Goal: Task Accomplishment & Management: Complete application form

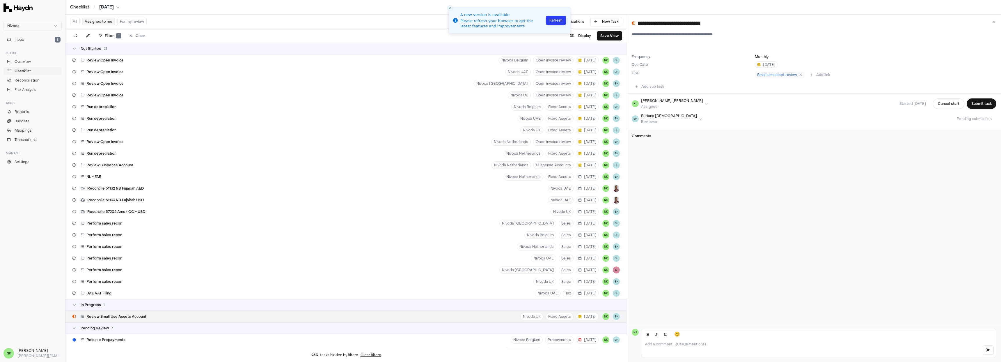
click at [120, 316] on span "Review Small Use Assets Account" at bounding box center [116, 316] width 60 height 5
click at [799, 75] on icon at bounding box center [800, 74] width 3 height 3
click at [819, 74] on button "Add link" at bounding box center [820, 74] width 27 height 9
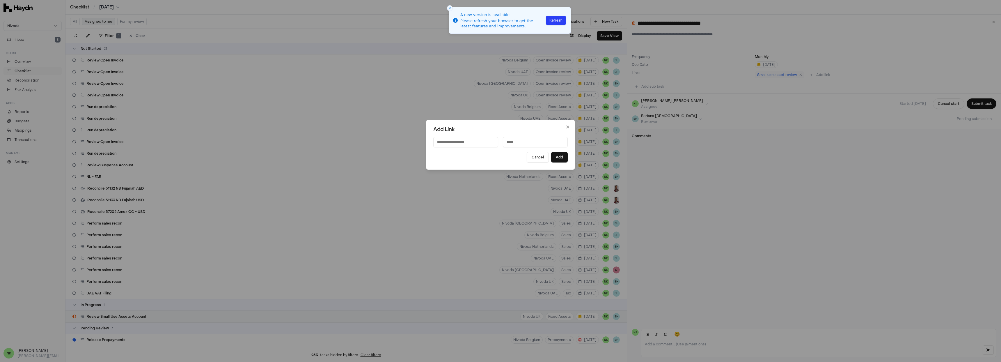
click at [458, 143] on input at bounding box center [465, 142] width 65 height 10
paste input "**********"
type input "**********"
click at [537, 143] on input at bounding box center [535, 142] width 65 height 10
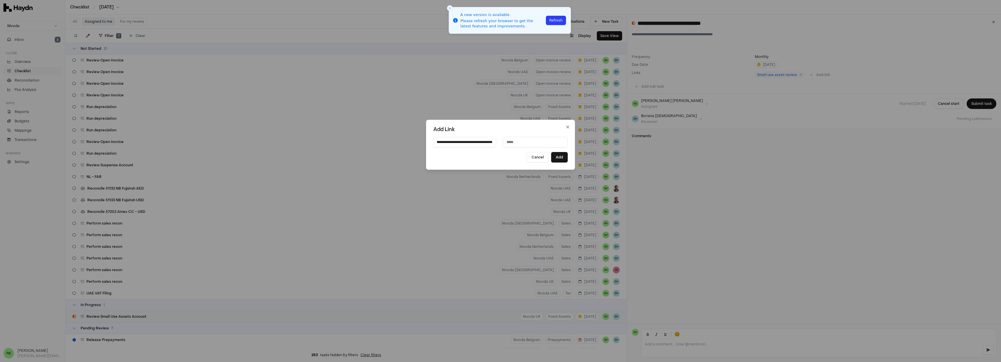
scroll to position [0, 0]
paste input "**********"
type input "**********"
click at [553, 157] on button "Add" at bounding box center [559, 157] width 17 height 10
click at [556, 153] on button "Add" at bounding box center [559, 157] width 17 height 10
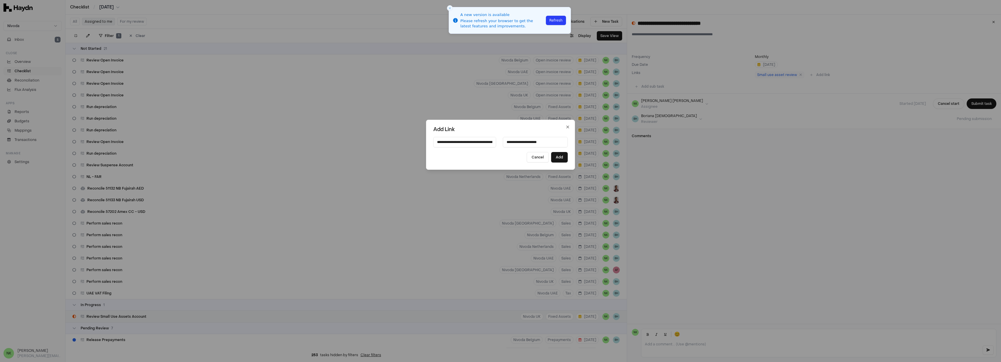
click at [549, 19] on div at bounding box center [500, 181] width 1001 height 362
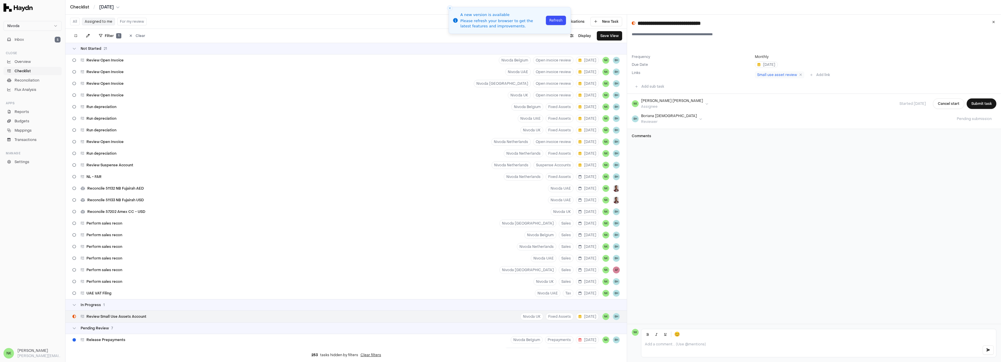
click at [556, 22] on button "Refresh" at bounding box center [556, 20] width 20 height 9
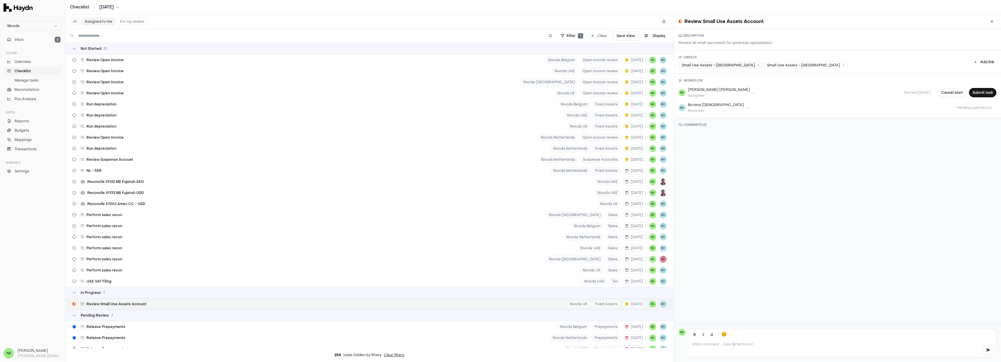
click at [724, 65] on div "Small Use Assets - UK" at bounding box center [721, 65] width 84 height 7
click at [842, 66] on icon at bounding box center [843, 65] width 2 height 3
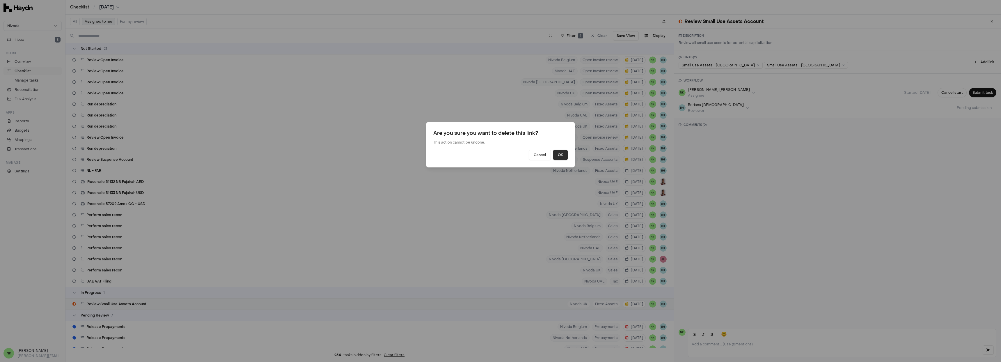
click at [560, 155] on button "OK" at bounding box center [560, 155] width 15 height 10
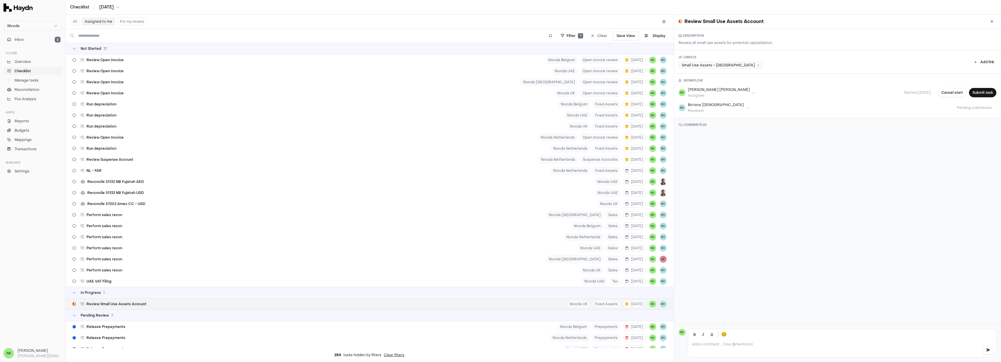
click at [704, 65] on div "Small Use Assets - UK" at bounding box center [721, 65] width 84 height 7
click at [984, 91] on button "Submit task" at bounding box center [982, 92] width 27 height 9
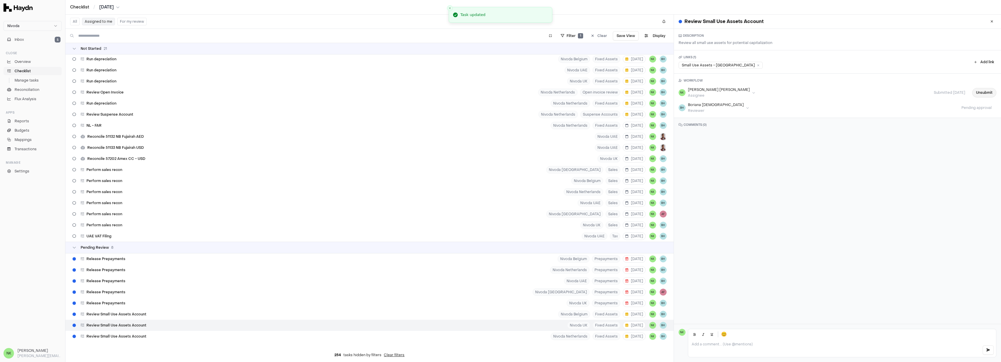
scroll to position [51, 0]
click at [32, 38] on button "Inbox 5" at bounding box center [32, 40] width 58 height 8
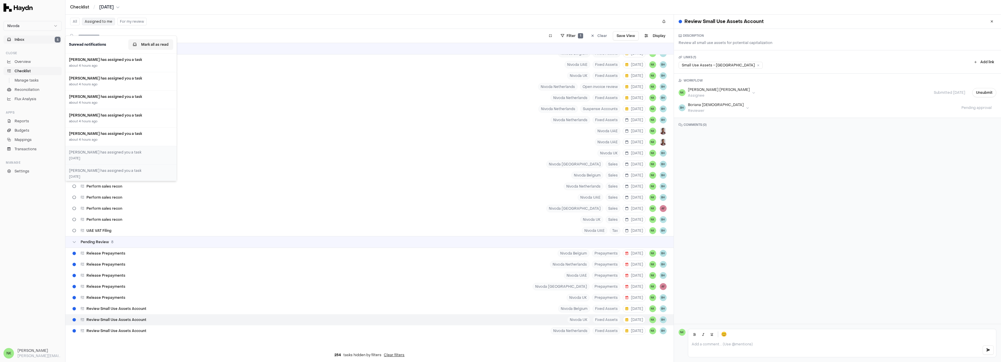
click at [146, 46] on button "Mark all as read" at bounding box center [150, 44] width 45 height 10
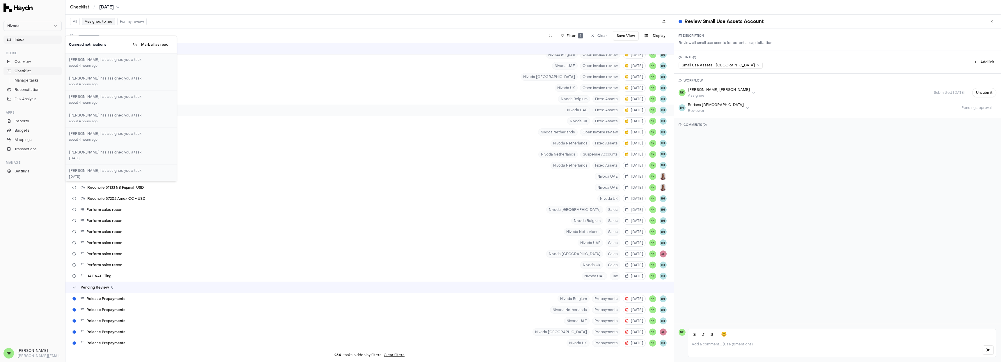
scroll to position [9, 0]
click at [160, 43] on button "Mark all as read" at bounding box center [150, 44] width 45 height 10
click at [24, 42] on span "Inbox" at bounding box center [20, 39] width 10 height 5
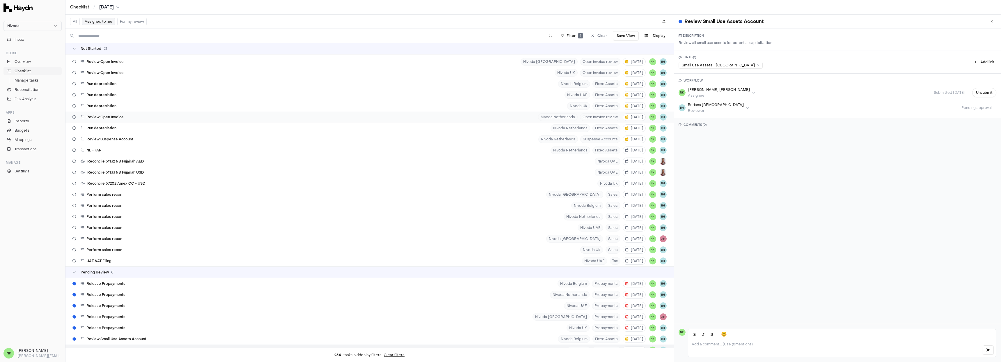
scroll to position [0, 0]
